Goal: Transaction & Acquisition: Purchase product/service

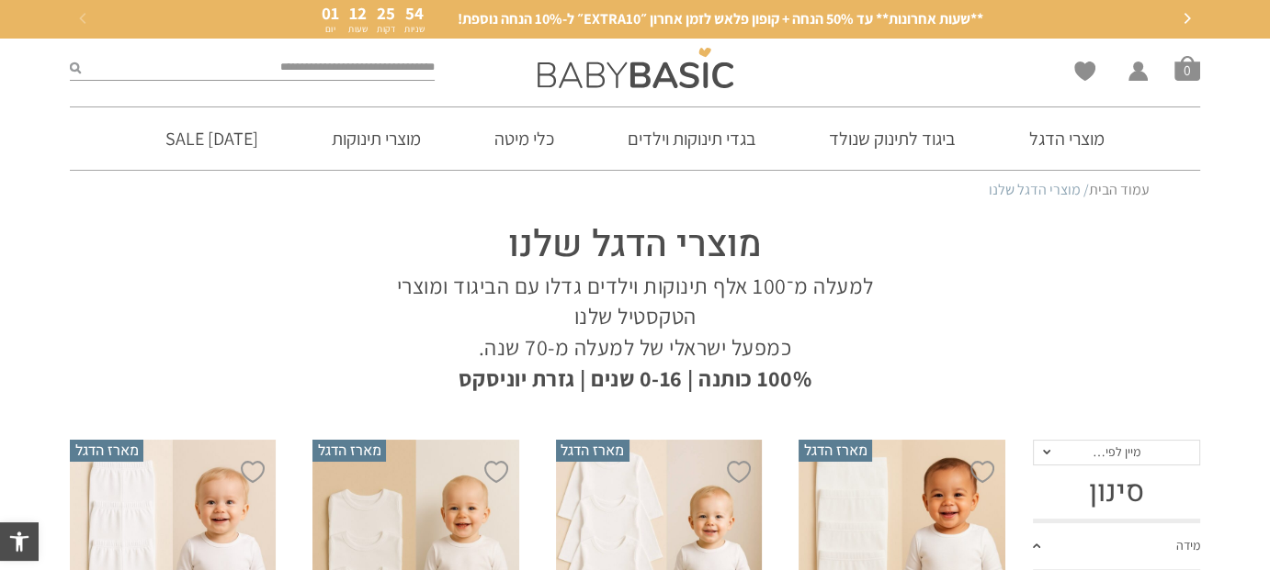
click at [595, 18] on span "**שעות אחרונות** עד 50% הנחה + קופון פלאש לזמן אחרון ״EXTRA10״ ל-10% הנחה נוספת!" at bounding box center [719, 19] width 525 height 20
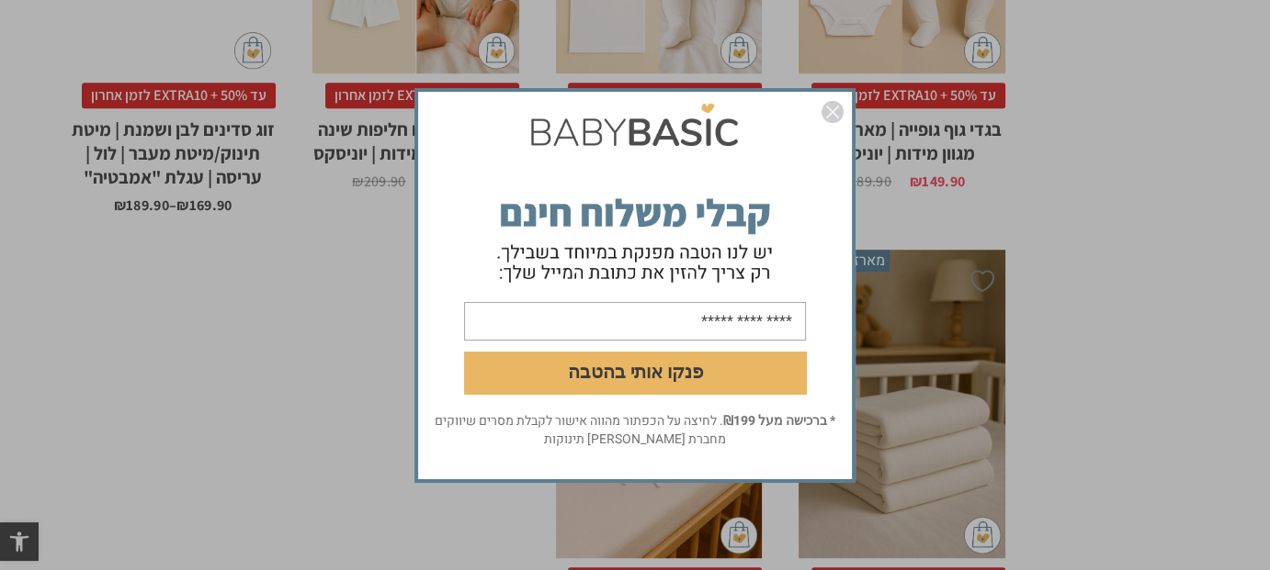
scroll to position [1653, 0]
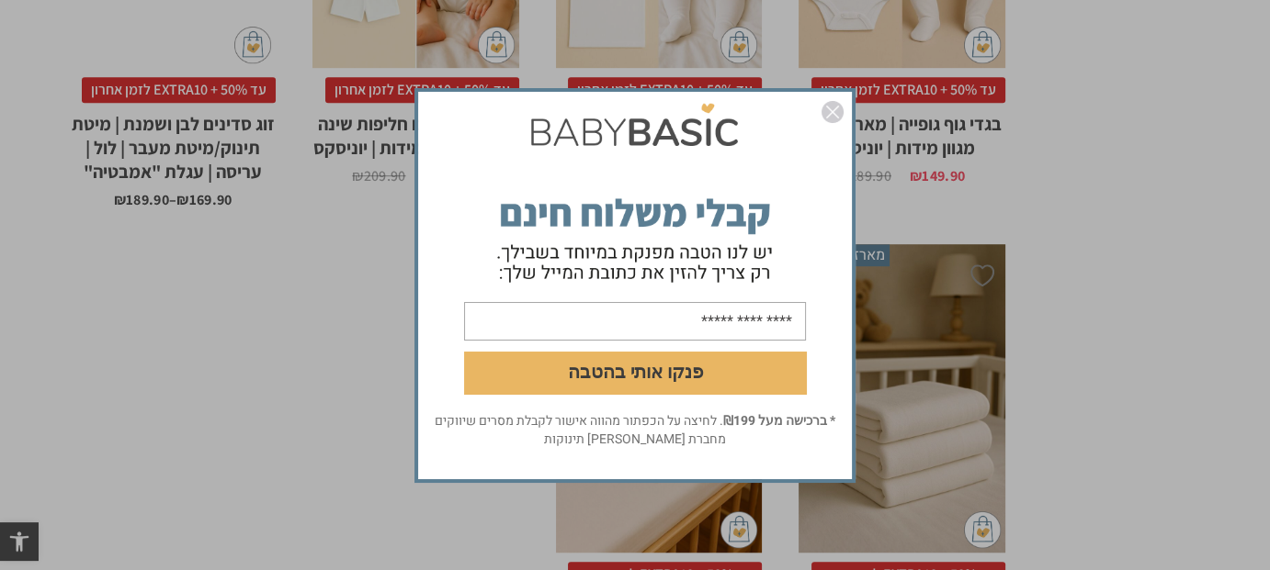
click at [840, 107] on img "סגור" at bounding box center [832, 112] width 22 height 22
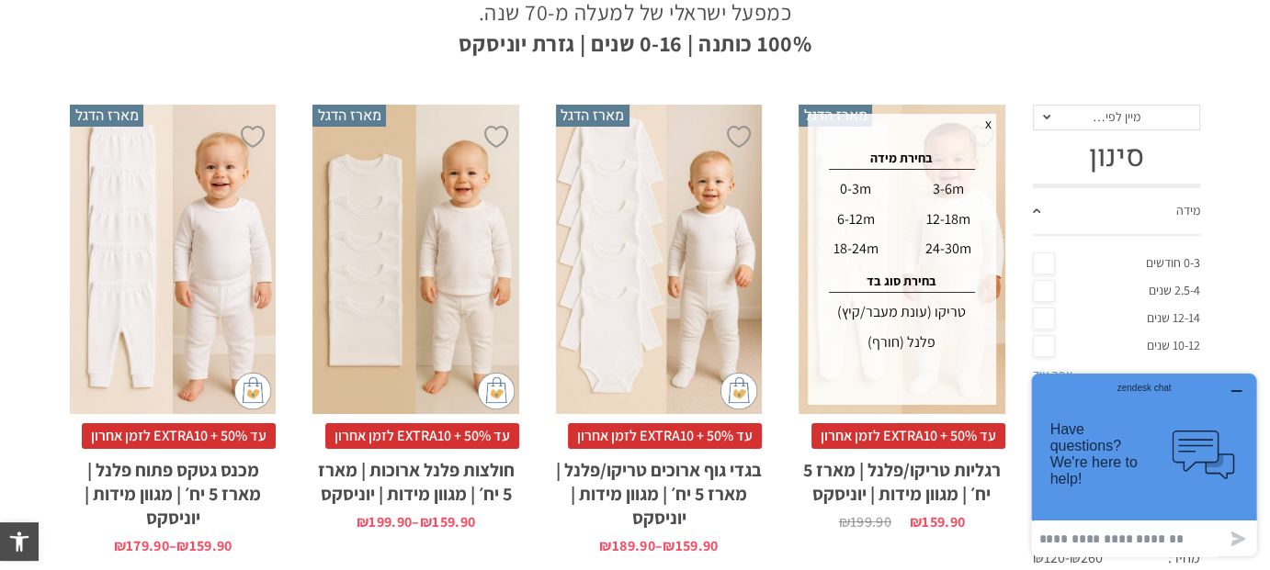
scroll to position [0, 0]
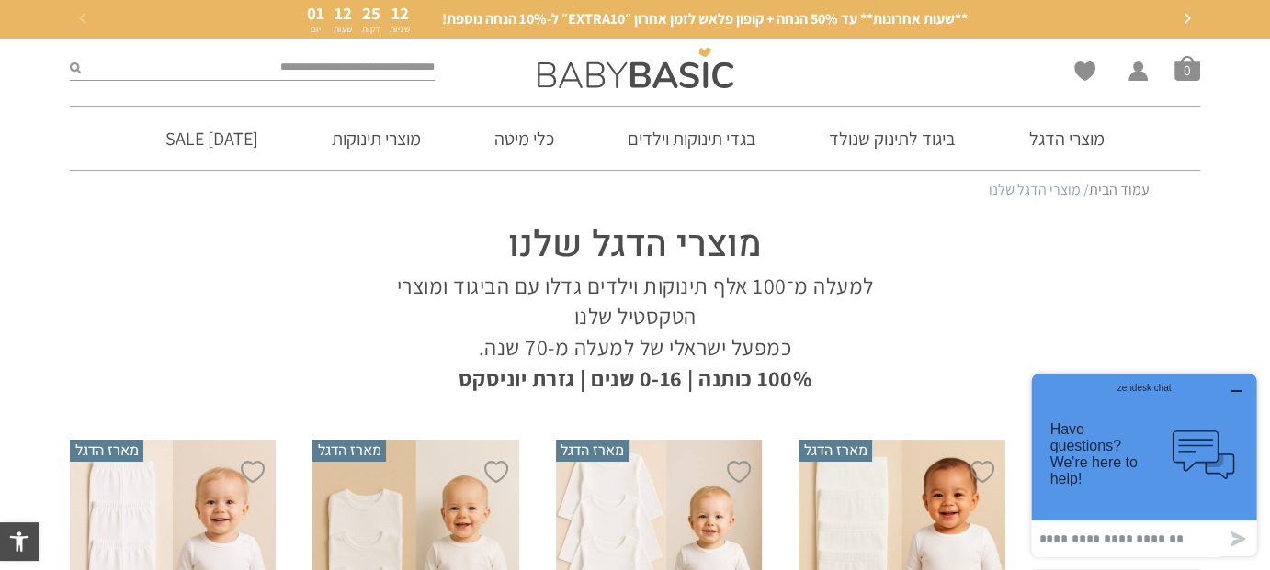
drag, startPoint x: 174, startPoint y: 58, endPoint x: 90, endPoint y: 258, distance: 217.0
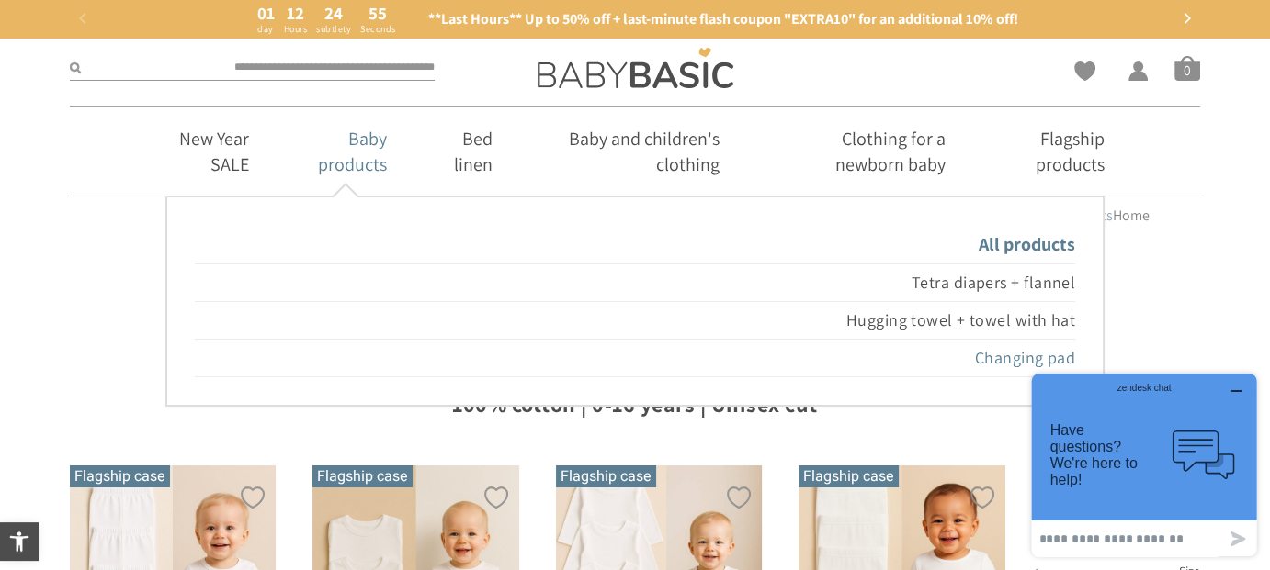
click at [1019, 358] on font "Changing pad" at bounding box center [1025, 357] width 100 height 21
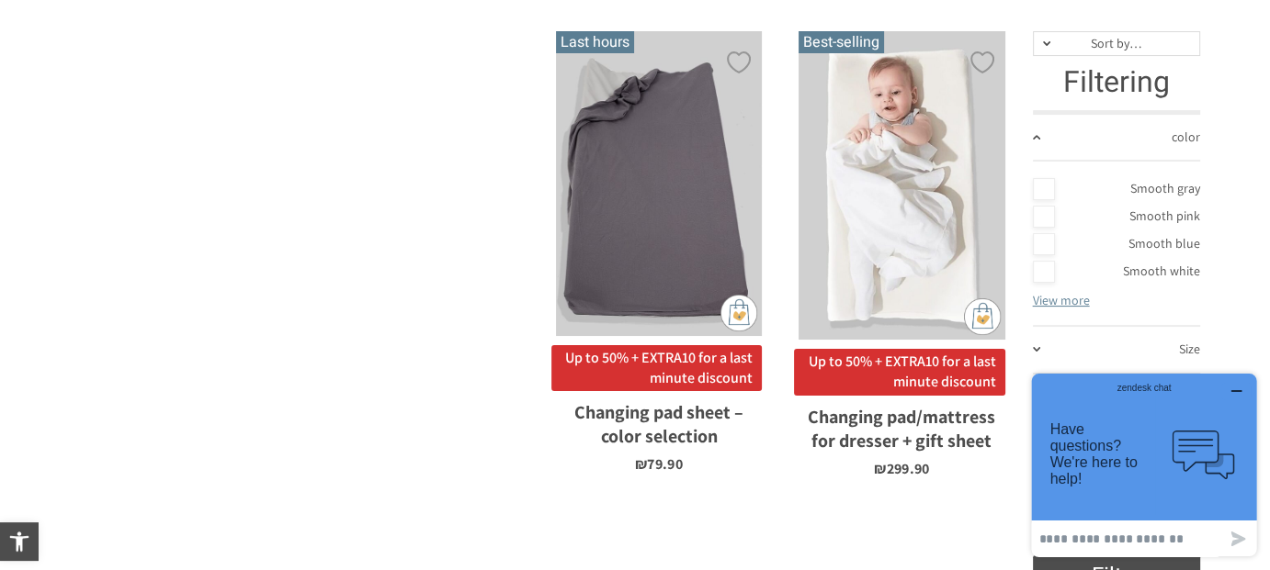
scroll to position [312, 0]
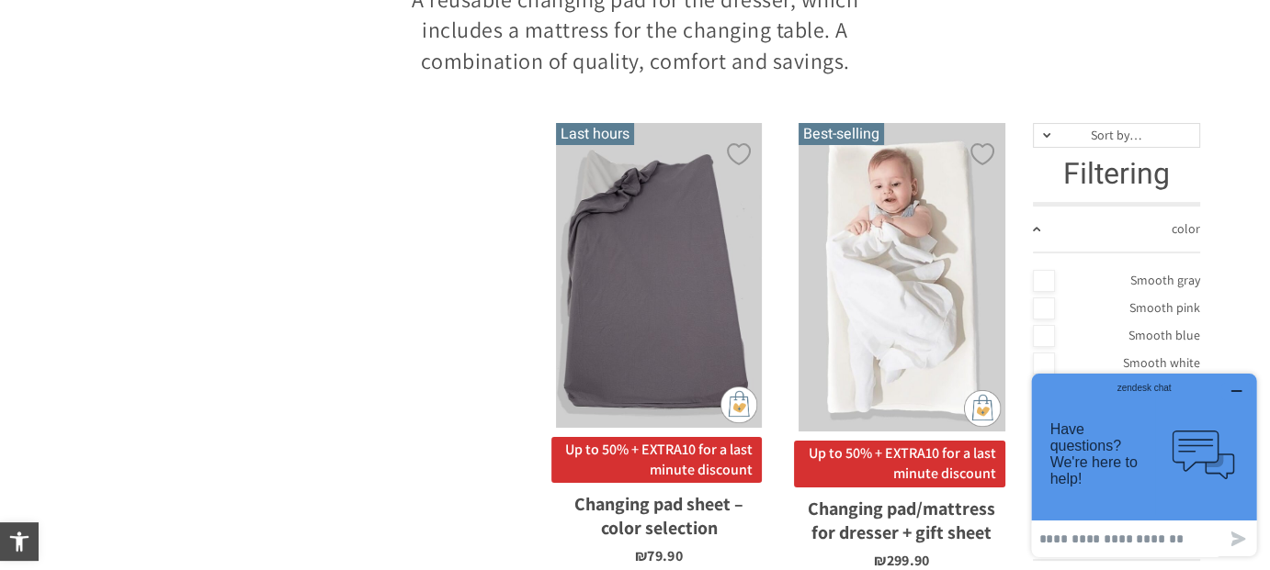
click at [1037, 304] on link "Smooth pink" at bounding box center [1117, 309] width 168 height 28
click at [1040, 305] on link "Smooth pink" at bounding box center [1117, 309] width 168 height 28
click at [1168, 311] on font "Smooth pink" at bounding box center [1164, 307] width 71 height 17
click at [713, 255] on div "x Choosing a model and color Smooth gray Smooth pink Smooth blue Smooth white S…" at bounding box center [659, 275] width 206 height 305
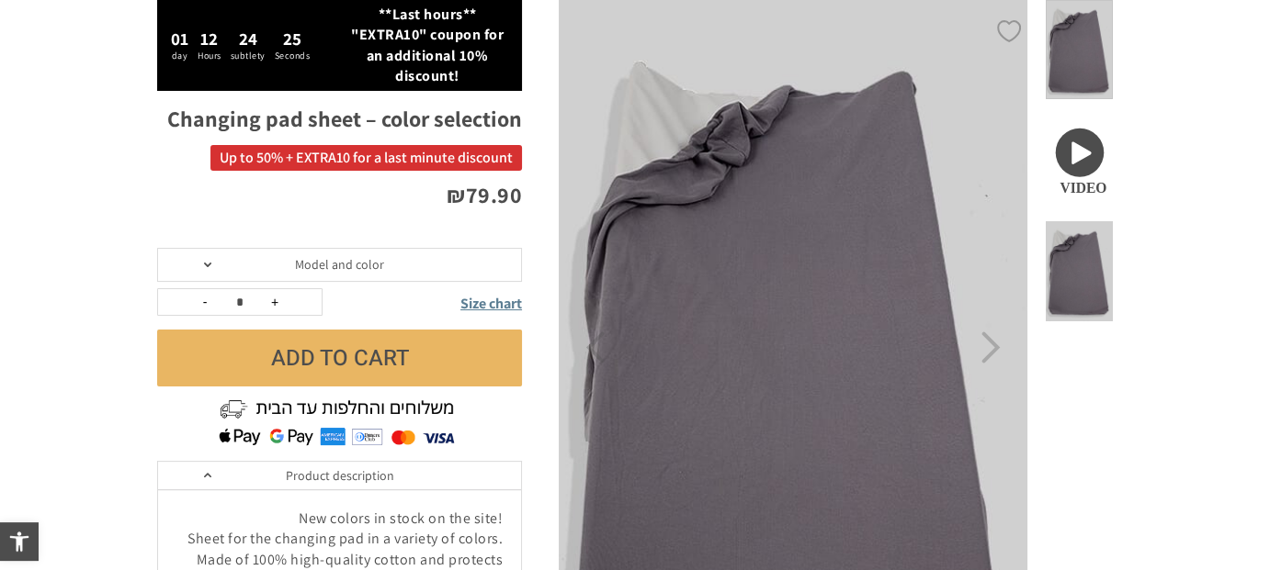
scroll to position [184, 0]
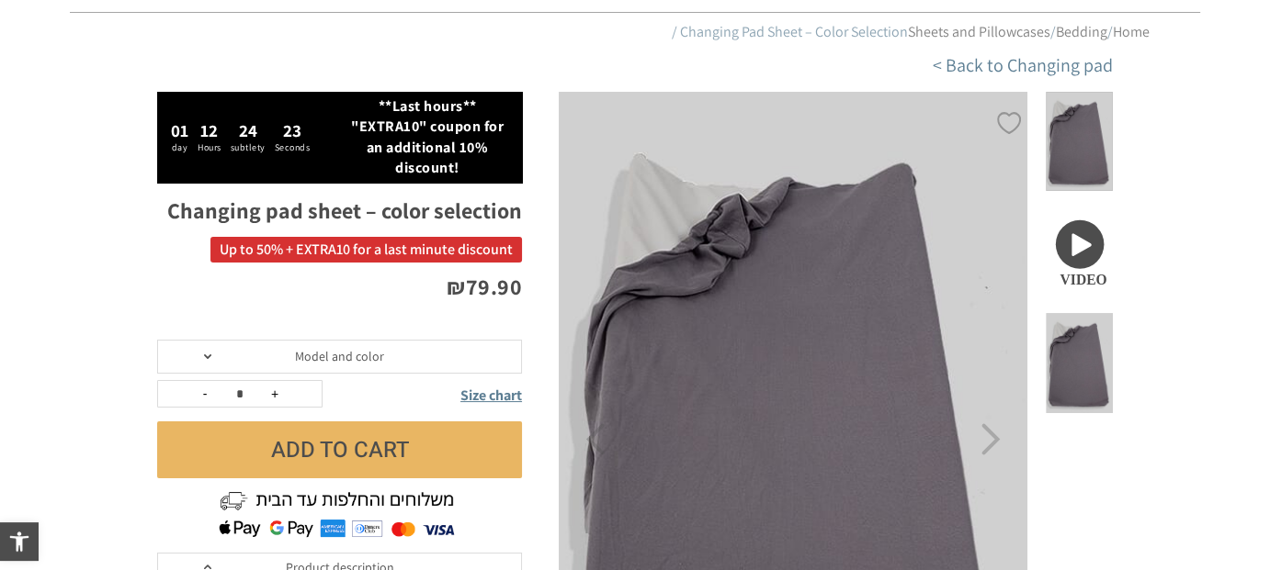
click at [1097, 313] on span at bounding box center [1078, 363] width 67 height 100
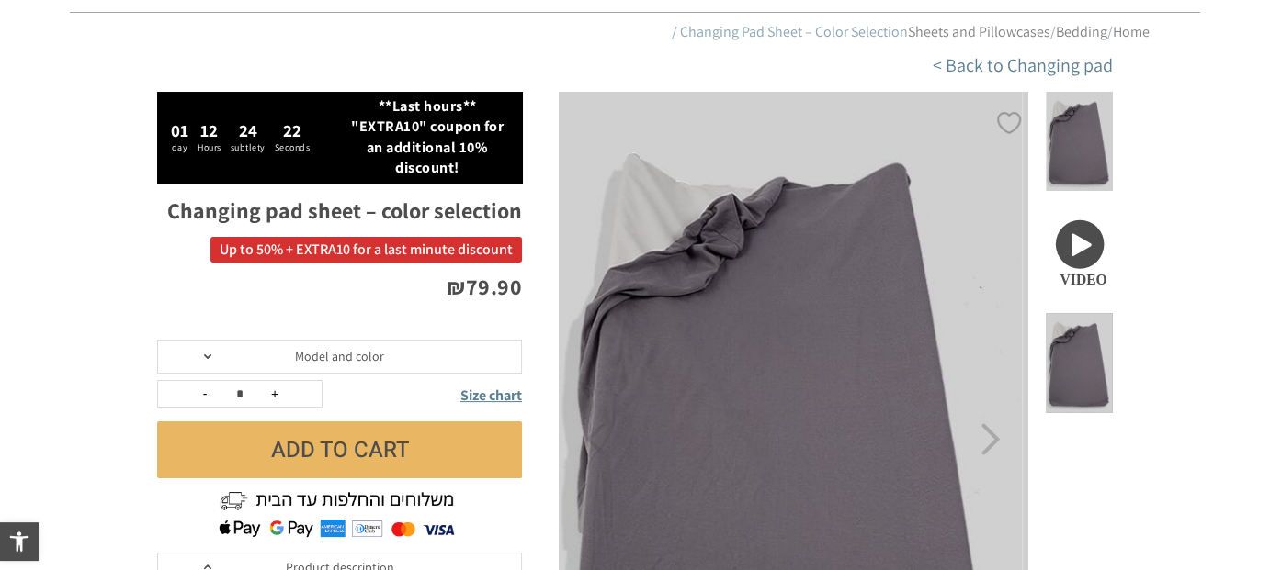
scroll to position [0, 0]
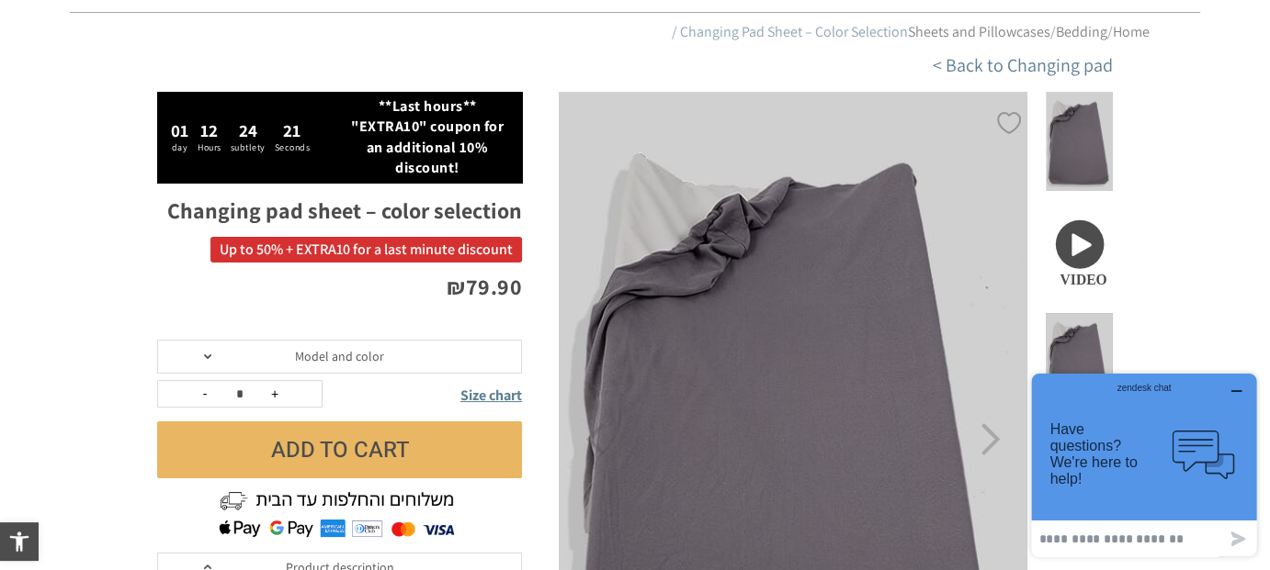
click at [1087, 212] on span at bounding box center [1078, 252] width 67 height 100
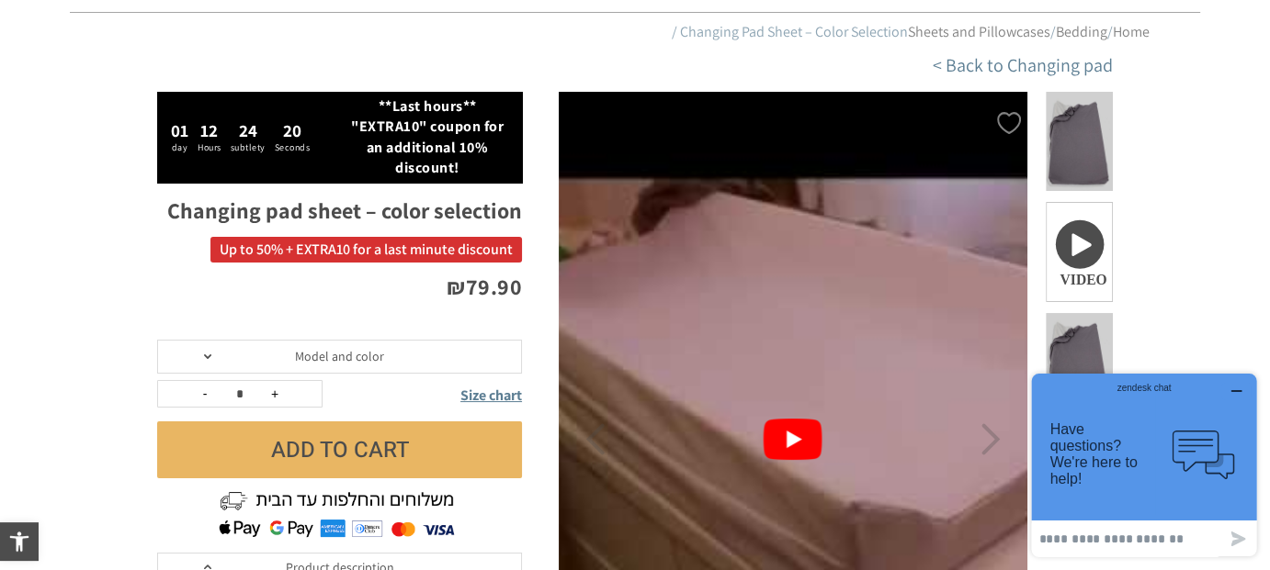
click at [796, 431] on button "Play Youtube video" at bounding box center [793, 439] width 470 height 695
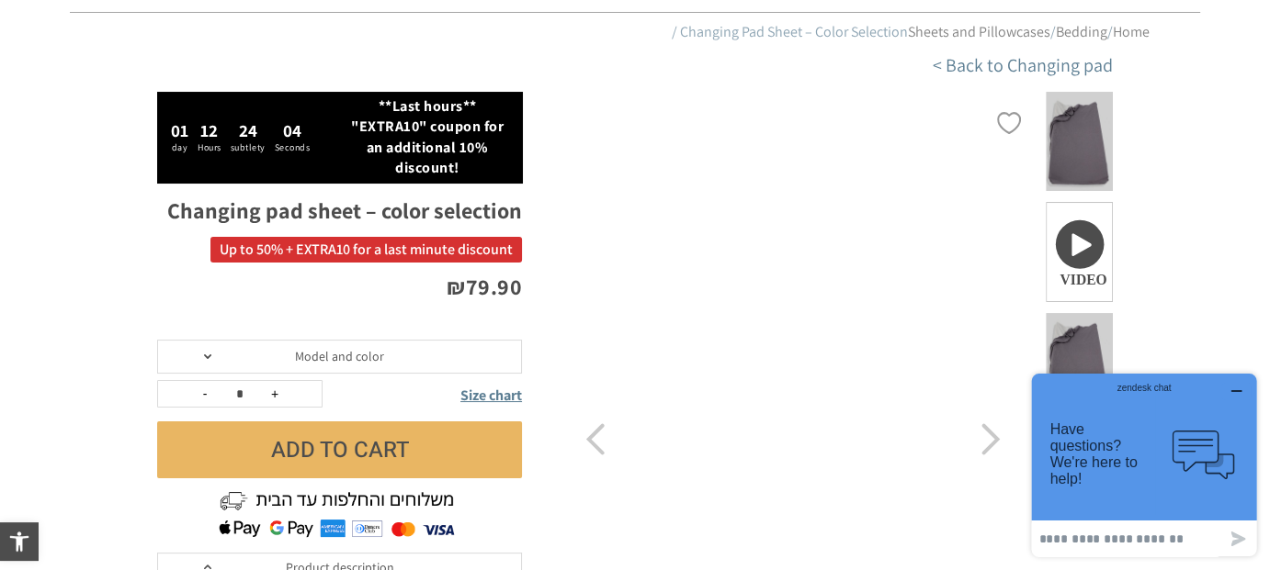
click at [121, 297] on section "**********" at bounding box center [635, 553] width 1270 height 922
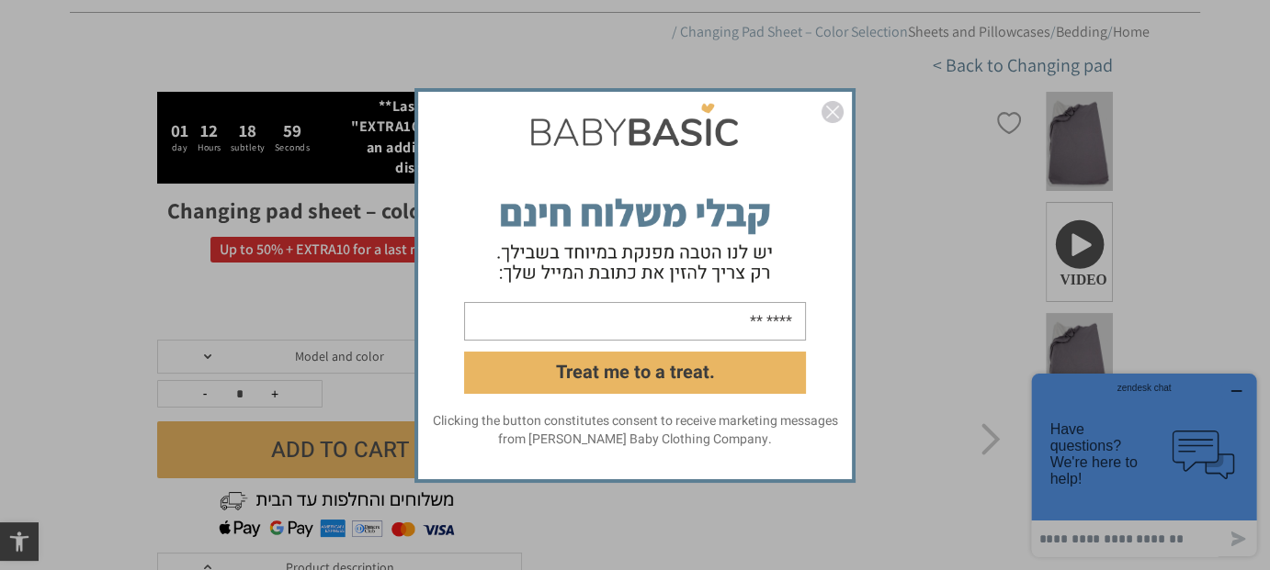
click at [840, 114] on img "closed" at bounding box center [832, 112] width 22 height 22
